Goal: Task Accomplishment & Management: Complete application form

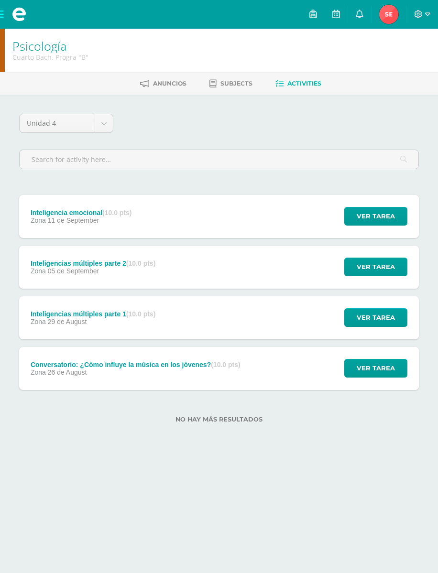
click at [23, 16] on span at bounding box center [19, 14] width 14 height 14
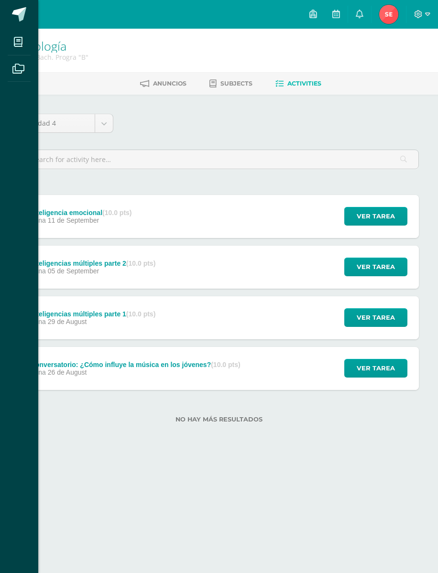
click at [24, 22] on link at bounding box center [19, 14] width 38 height 29
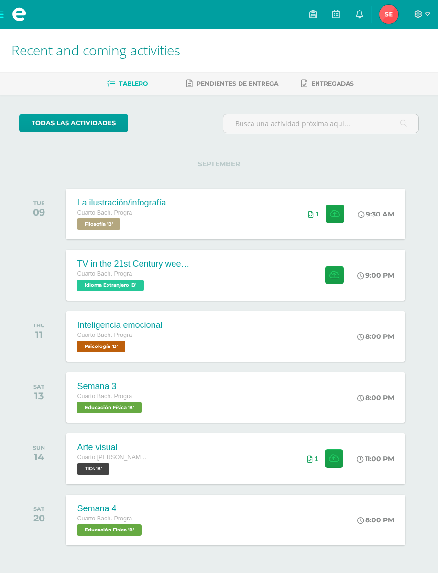
click at [258, 271] on div "TV in the 21st Century week 5 Cuarto Bach. Progra Idioma Extranjero 'B' 9:00 PM…" at bounding box center [235, 275] width 340 height 51
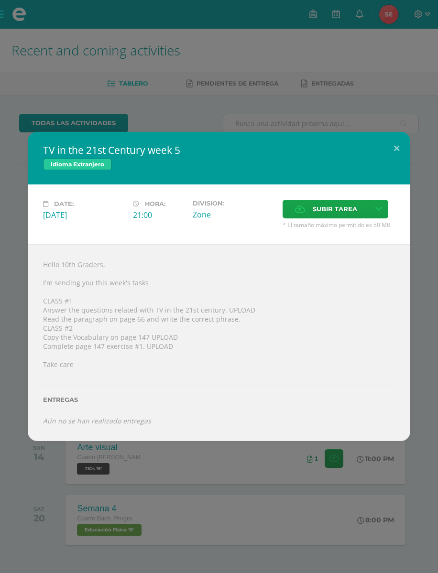
click at [314, 208] on span "Subir tarea" at bounding box center [334, 209] width 44 height 18
click at [0, 0] on input "Subir tarea" at bounding box center [0, 0] width 0 height 0
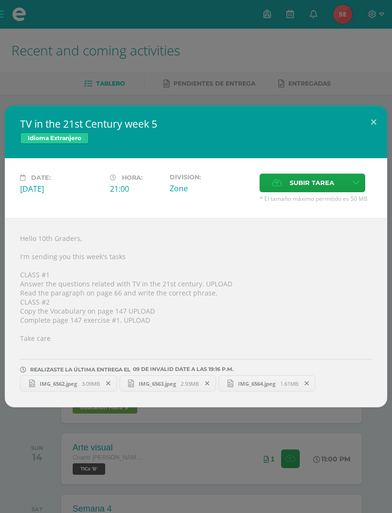
click at [304, 386] on span at bounding box center [307, 383] width 16 height 11
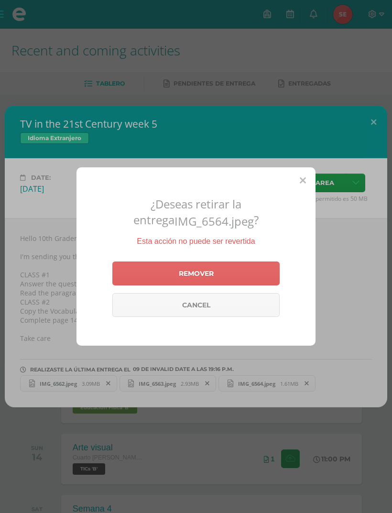
click at [267, 285] on link "Remover" at bounding box center [195, 273] width 167 height 24
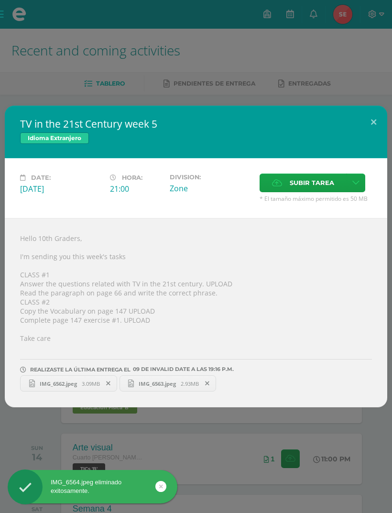
click at [209, 386] on icon at bounding box center [207, 383] width 4 height 7
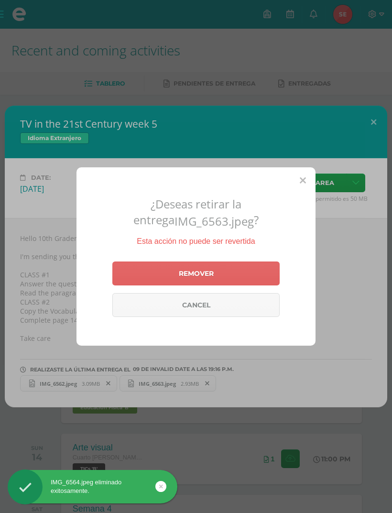
click at [246, 285] on link "Remover" at bounding box center [195, 273] width 167 height 24
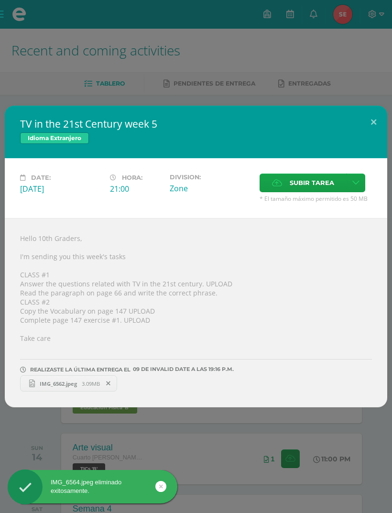
click at [113, 387] on span at bounding box center [108, 383] width 16 height 11
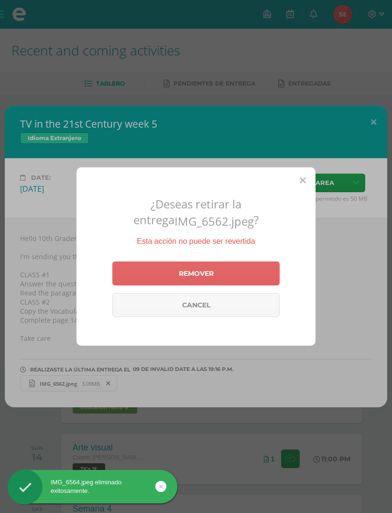
click at [219, 285] on link "Remover" at bounding box center [195, 273] width 167 height 24
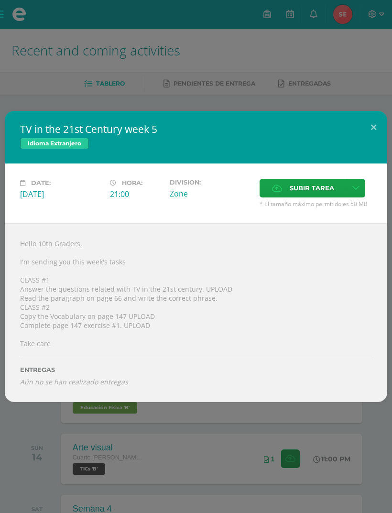
click at [296, 191] on span "Subir tarea" at bounding box center [312, 188] width 44 height 18
click at [0, 0] on input "Subir tarea" at bounding box center [0, 0] width 0 height 0
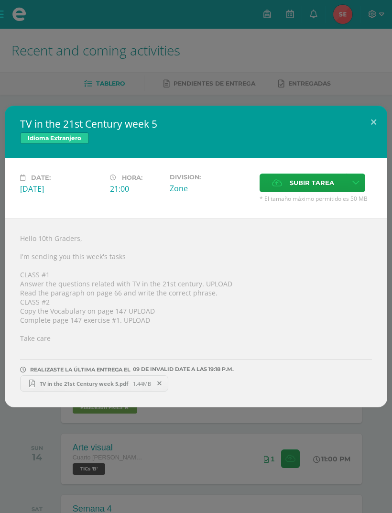
click at [117, 386] on span "TV in the 21st Century week 5.pdf" at bounding box center [84, 383] width 98 height 7
click at [212, 67] on div "TV in the 21st Century week 5 Idioma Extranjero Date: [DATE] Hora: 21:00 Divisi…" at bounding box center [196, 256] width 392 height 513
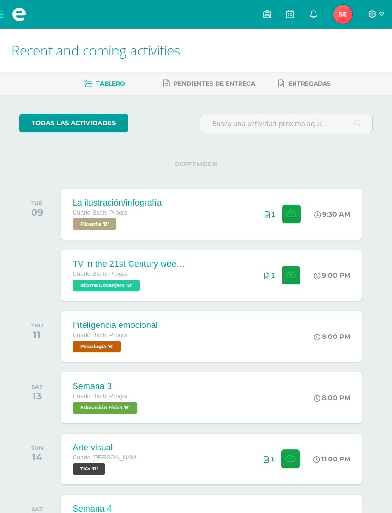
click at [220, 204] on div "La ilustración/infografía Cuarto [PERSON_NAME]. Progra Filosofía 'B' 9:30 AM 1 …" at bounding box center [211, 214] width 301 height 51
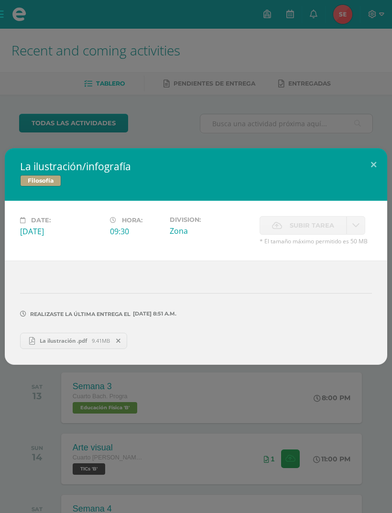
click at [64, 342] on span "La ilustración .pdf" at bounding box center [63, 340] width 57 height 7
click at [115, 63] on div "La ilustración/infografía Filosofía Date: [DATE] Hora: 09:30 Division: Subir ta…" at bounding box center [196, 256] width 392 height 513
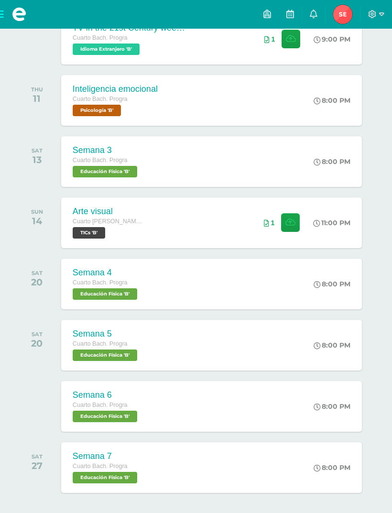
scroll to position [343, 0]
